Goal: Transaction & Acquisition: Subscribe to service/newsletter

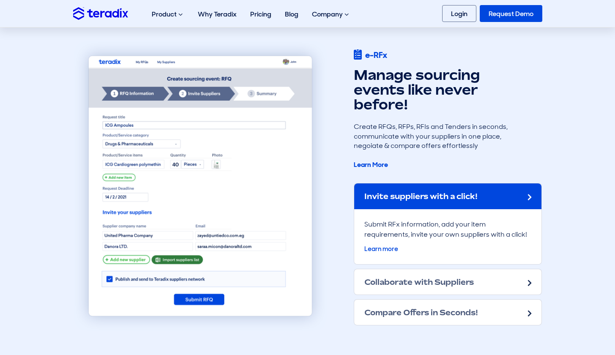
scroll to position [687, 0]
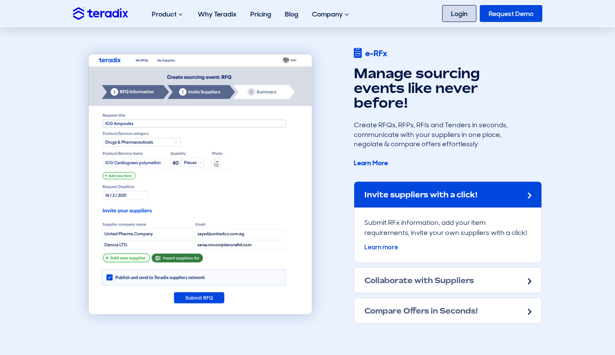
click at [452, 19] on link "Login" at bounding box center [459, 13] width 34 height 17
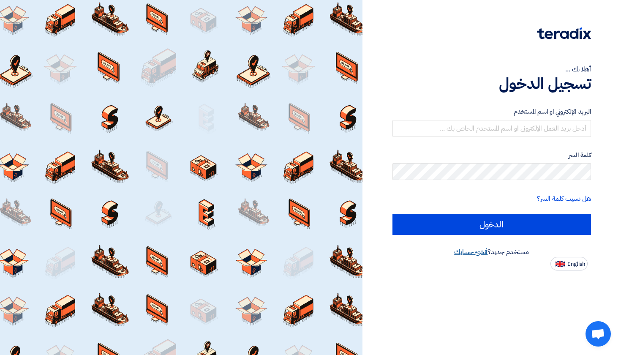
click at [473, 251] on link "أنشئ حسابك" at bounding box center [470, 252] width 33 height 10
click at [468, 252] on link "أنشئ حسابك" at bounding box center [470, 252] width 33 height 10
click at [465, 251] on link "أنشئ حسابك" at bounding box center [470, 252] width 33 height 10
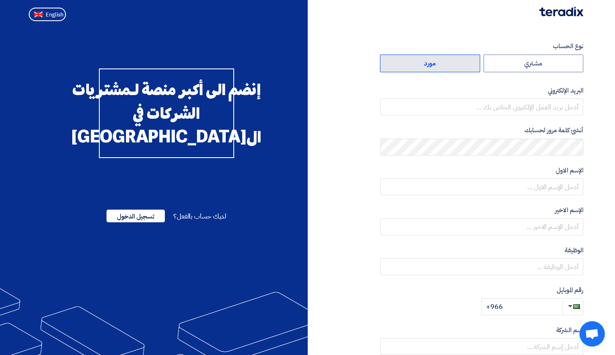
click at [436, 65] on label "مورد" at bounding box center [430, 63] width 100 height 18
click at [436, 65] on input "مورد" at bounding box center [429, 63] width 99 height 17
radio input "true"
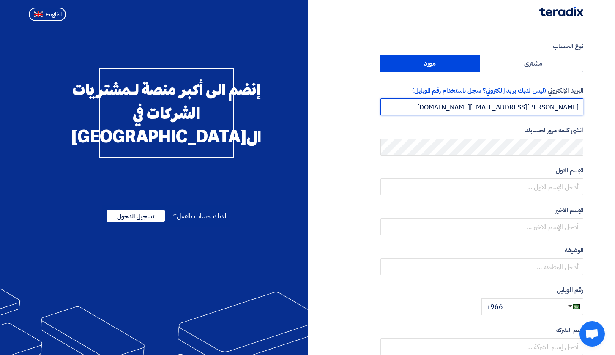
type input "Mustafa@8iess.com"
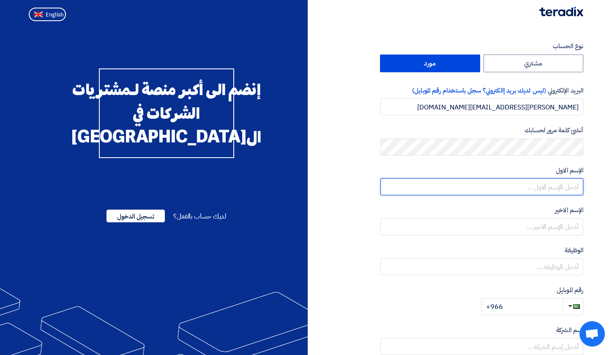
type input "l"
type input "[PERSON_NAME]"
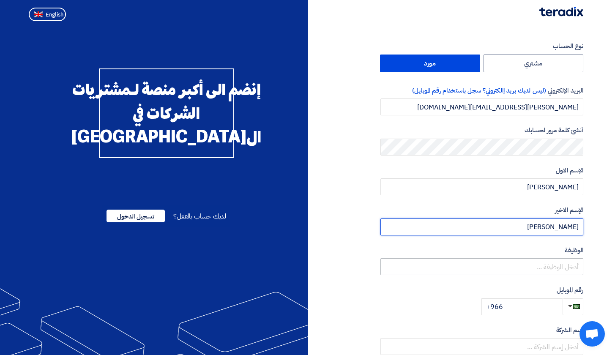
type input "Suhail"
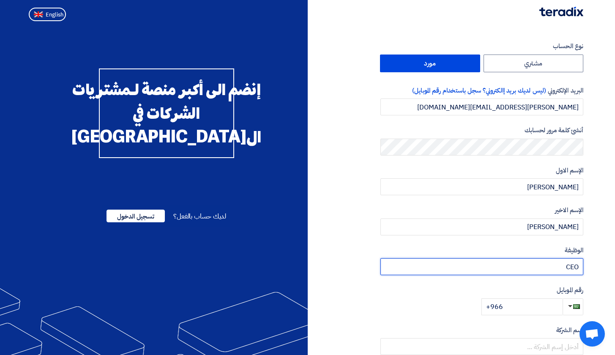
type input "CEO"
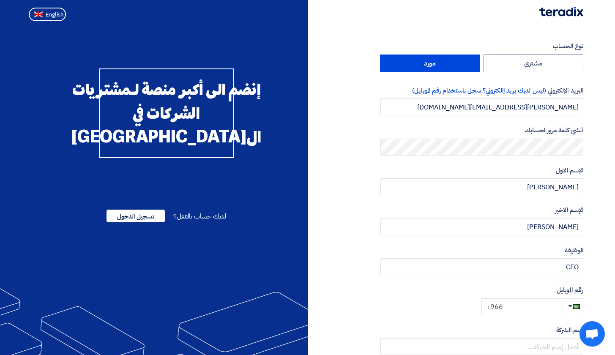
click at [531, 306] on input "+966" at bounding box center [521, 306] width 81 height 17
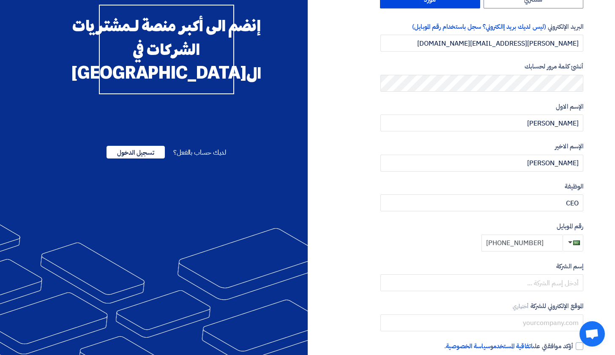
scroll to position [106, 0]
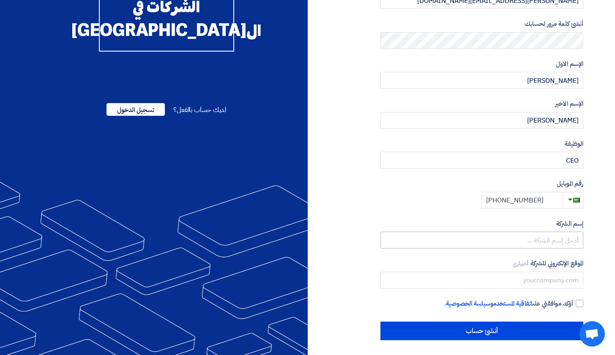
type input "+966 568833465"
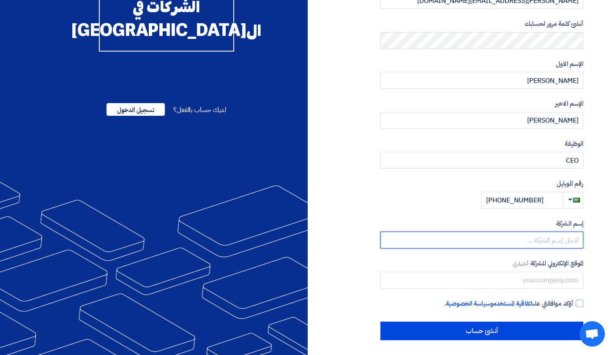
click at [524, 242] on input "text" at bounding box center [481, 239] width 203 height 17
paste input "I AL-THAMANIN For Advertising"
type input "I AL-THAMANIN For Advertising"
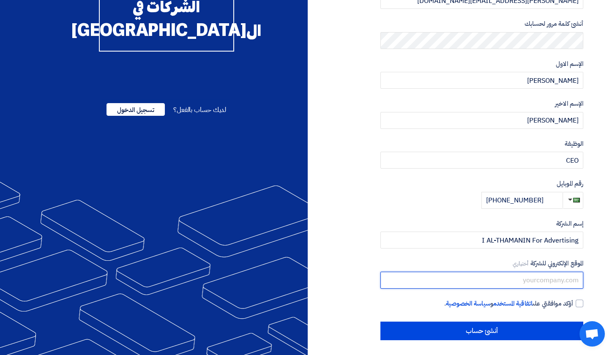
click at [558, 279] on input "text" at bounding box center [481, 280] width 203 height 17
paste input "https://80s.sa"
type input "https://80s.sa"
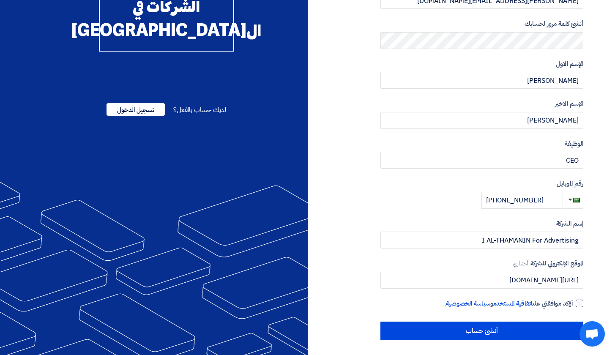
click at [579, 299] on div at bounding box center [579, 303] width 8 height 8
click at [573, 299] on input "أؤكد موافقتي على اتفاقية المستخدم و سياسة الخصوصية ." at bounding box center [471, 307] width 203 height 17
checkbox input "true"
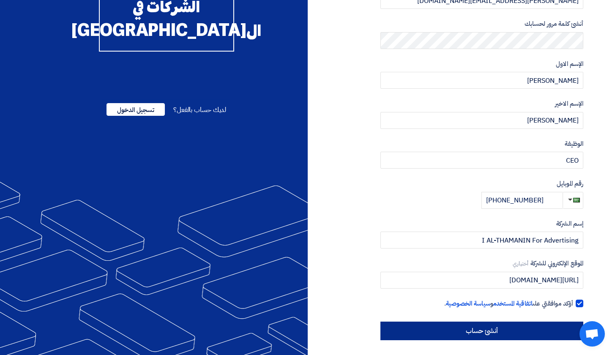
click at [519, 334] on input "أنشئ حساب" at bounding box center [481, 330] width 203 height 19
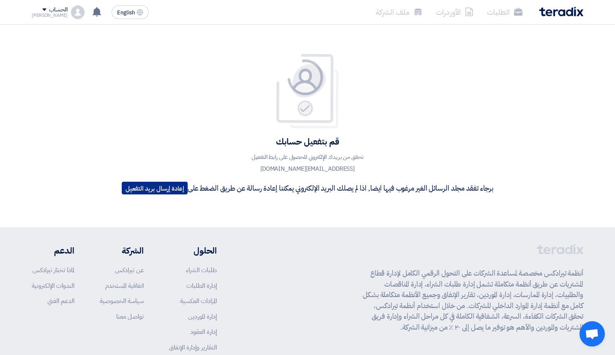
click at [141, 188] on button "إعادة إرسال بريد التفعيل" at bounding box center [155, 188] width 66 height 13
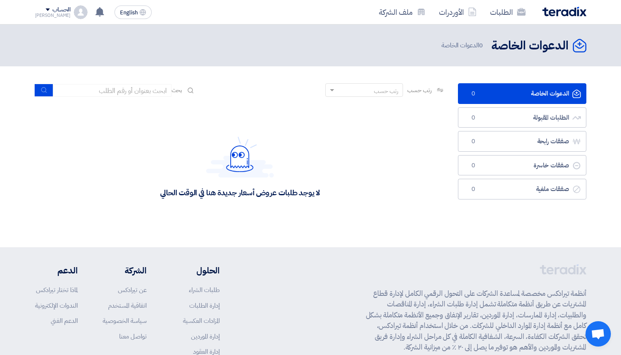
click at [547, 92] on link "الدعوات الخاصة الدعوات الخاصة 0" at bounding box center [522, 93] width 128 height 21
click at [601, 123] on section "الدعوات الخاصة الدعوات الخاصة 0 الطلبات المقبولة الطلبات المقبولة 0 صفقات رابحة…" at bounding box center [310, 156] width 621 height 181
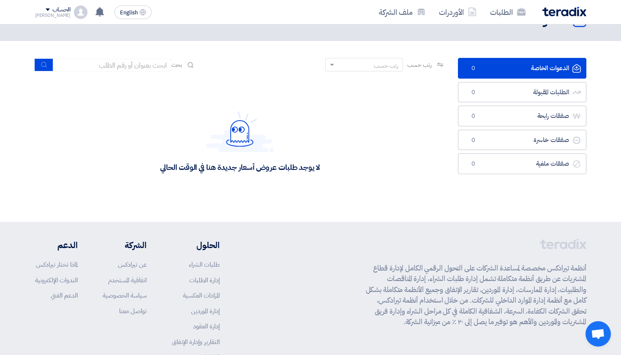
scroll to position [24, 0]
